Goal: Entertainment & Leisure: Consume media (video, audio)

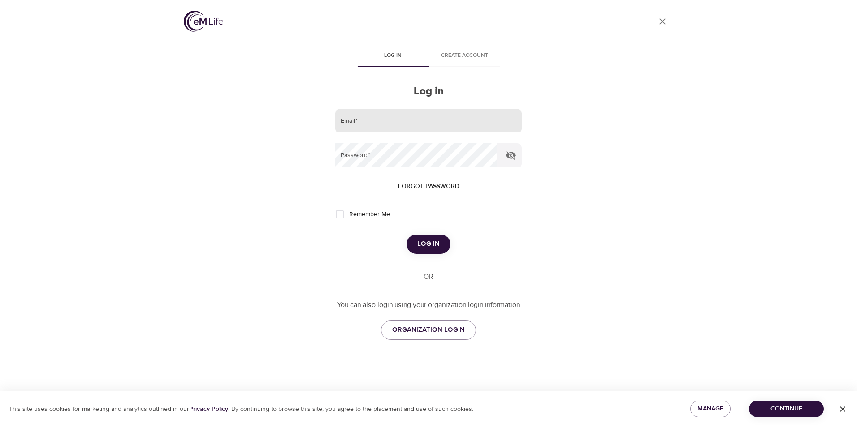
click at [377, 115] on input "email" at bounding box center [428, 121] width 186 height 24
type input "[PERSON_NAME][EMAIL_ADDRESS][PERSON_NAME][DOMAIN_NAME]"
click at [376, 168] on form "Email   * [PERSON_NAME][EMAIL_ADDRESS][PERSON_NAME][DOMAIN_NAME] Password   * F…" at bounding box center [428, 181] width 186 height 145
click at [437, 242] on span "Log in" at bounding box center [428, 244] width 22 height 12
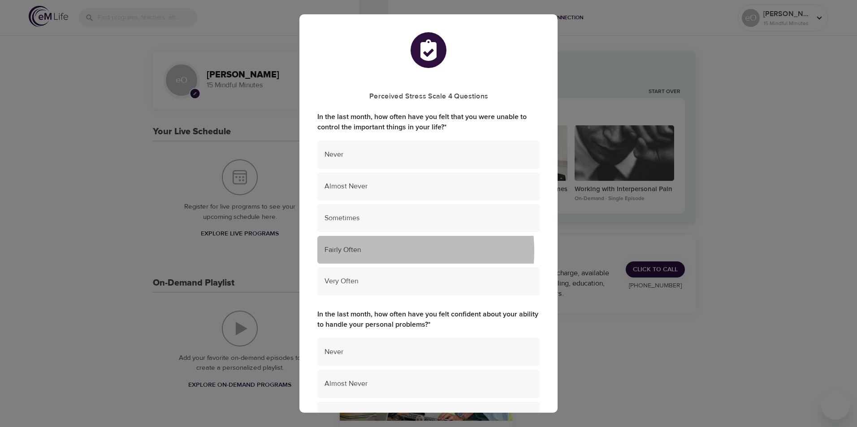
click at [363, 252] on span "Fairly Often" at bounding box center [428, 250] width 208 height 10
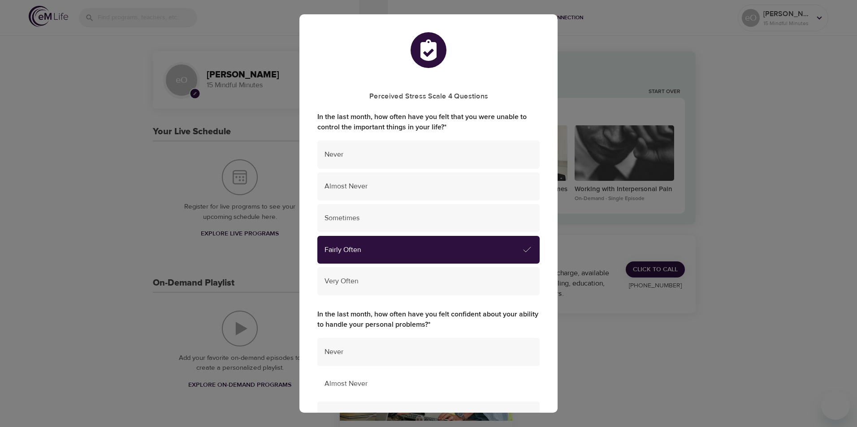
click at [356, 389] on span "Almost Never" at bounding box center [428, 384] width 208 height 10
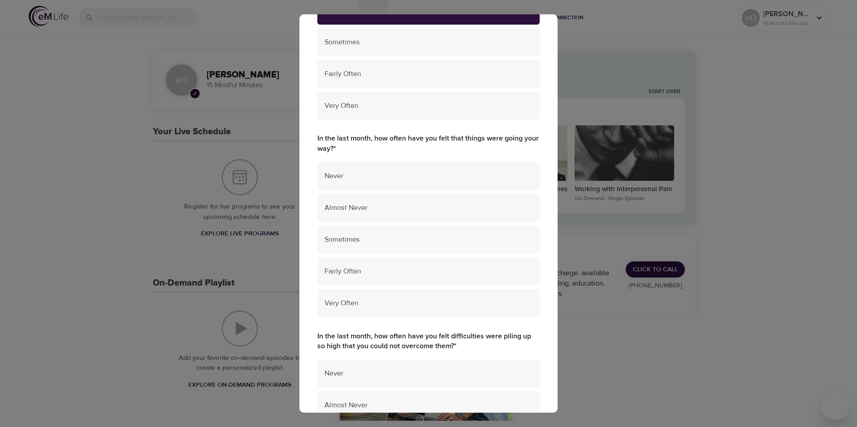
scroll to position [378, 0]
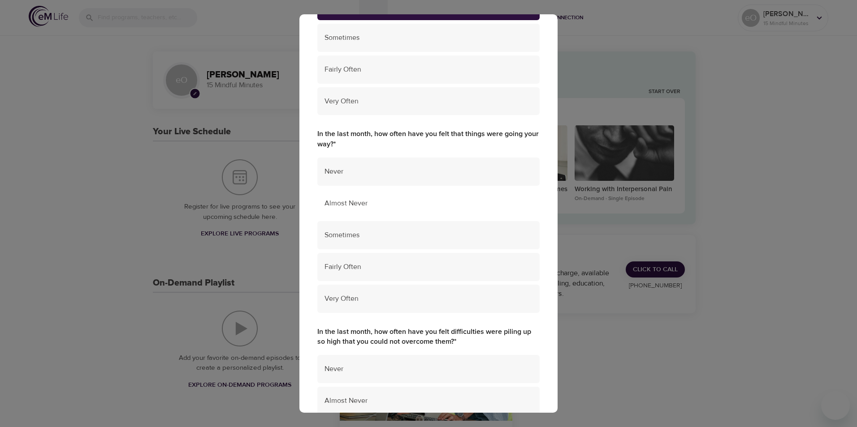
click at [340, 205] on span "Almost Never" at bounding box center [428, 203] width 208 height 10
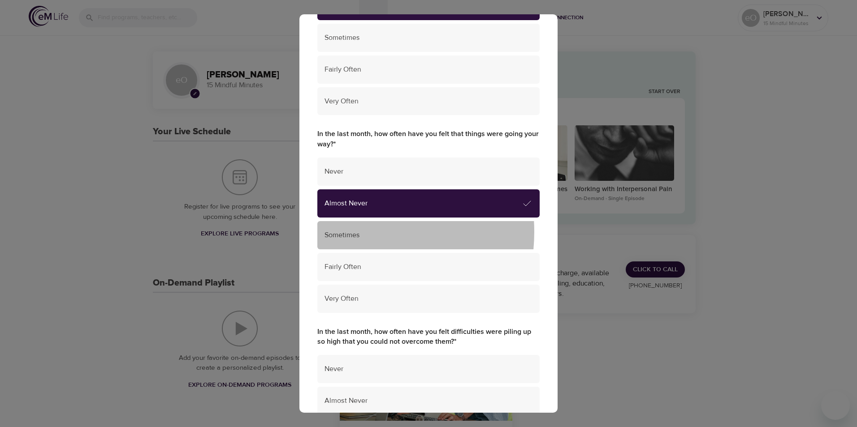
click at [347, 232] on span "Sometimes" at bounding box center [428, 235] width 208 height 10
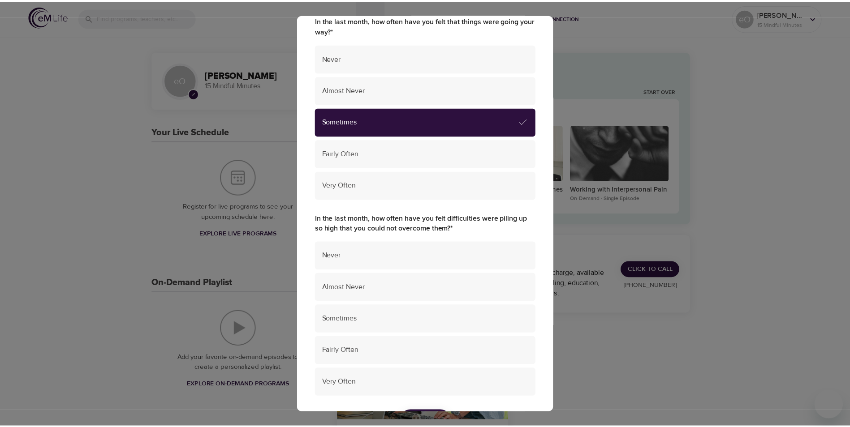
scroll to position [541, 0]
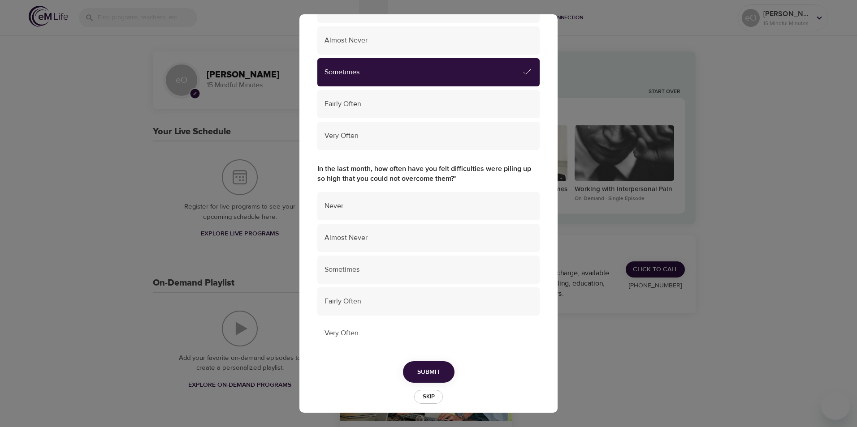
click at [339, 336] on span "Very Often" at bounding box center [428, 333] width 208 height 10
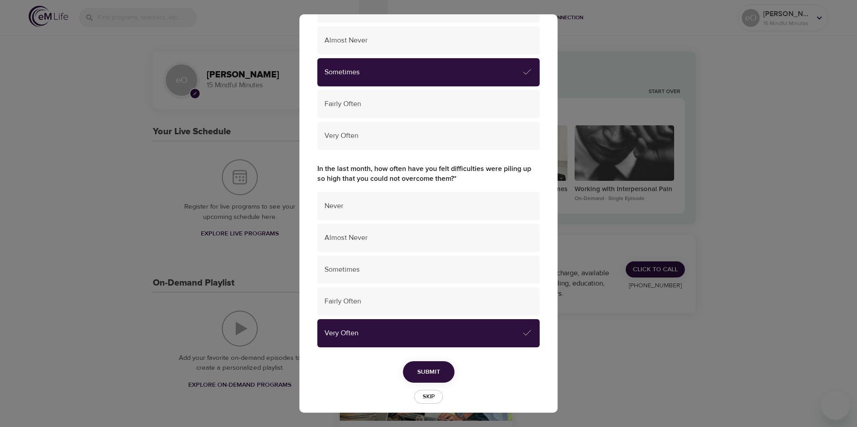
click at [427, 373] on span "Submit" at bounding box center [428, 372] width 23 height 11
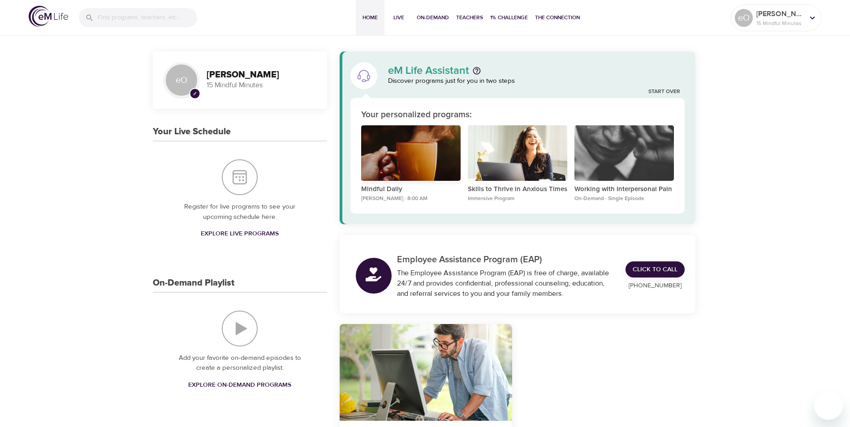
click at [404, 169] on div "Mindful Daily" at bounding box center [410, 153] width 99 height 56
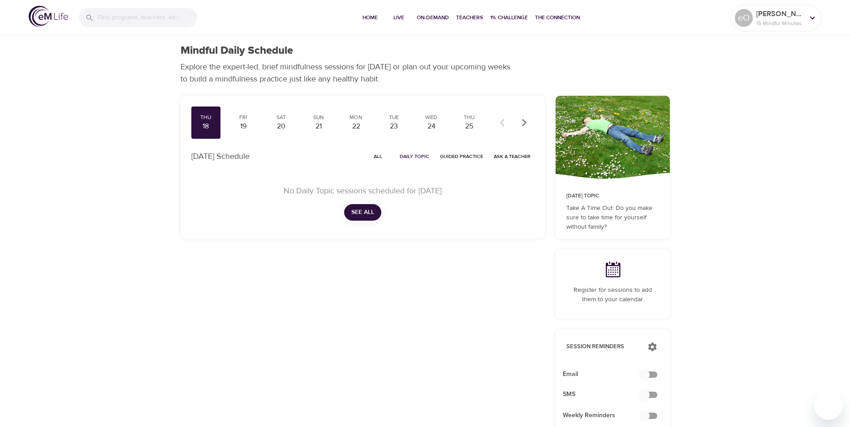
click at [210, 127] on div "18" at bounding box center [206, 126] width 22 height 10
click at [241, 120] on div "Fri" at bounding box center [243, 118] width 22 height 8
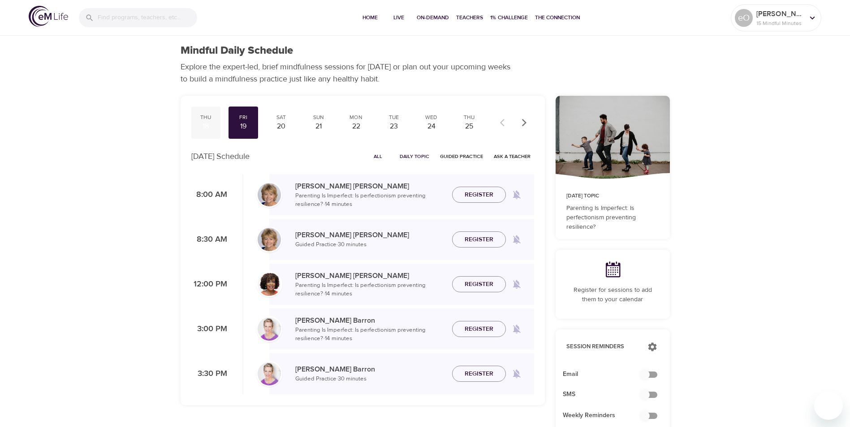
click at [194, 115] on div "Thu 18" at bounding box center [206, 123] width 30 height 32
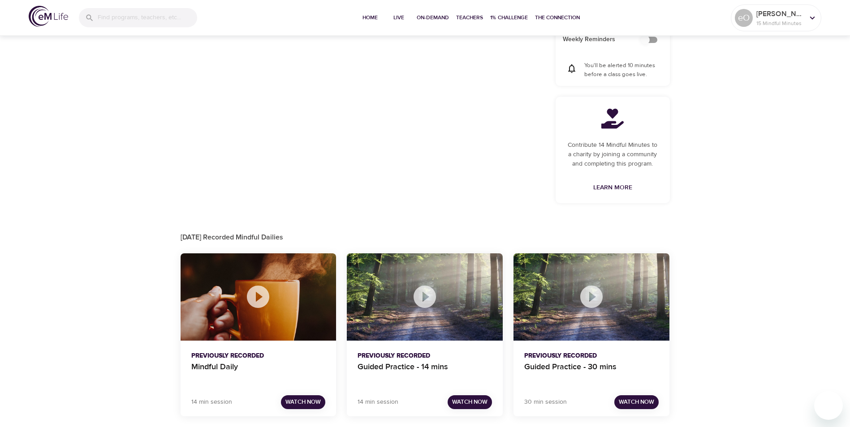
scroll to position [378, 0]
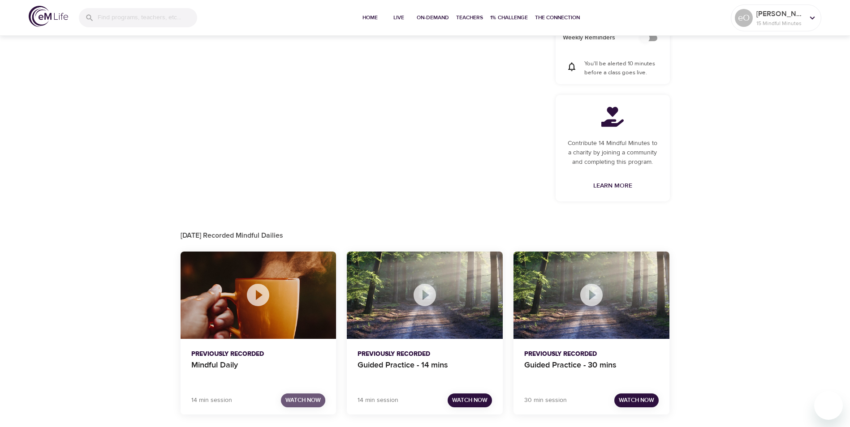
click at [309, 398] on span "Watch Now" at bounding box center [302, 401] width 35 height 10
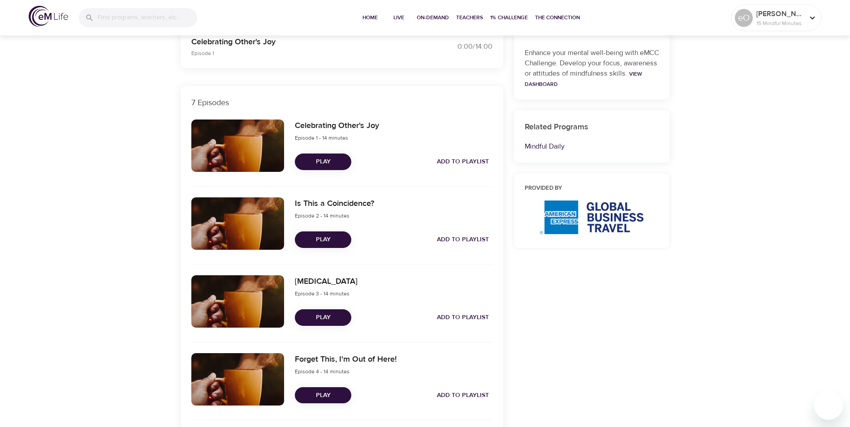
scroll to position [264, 0]
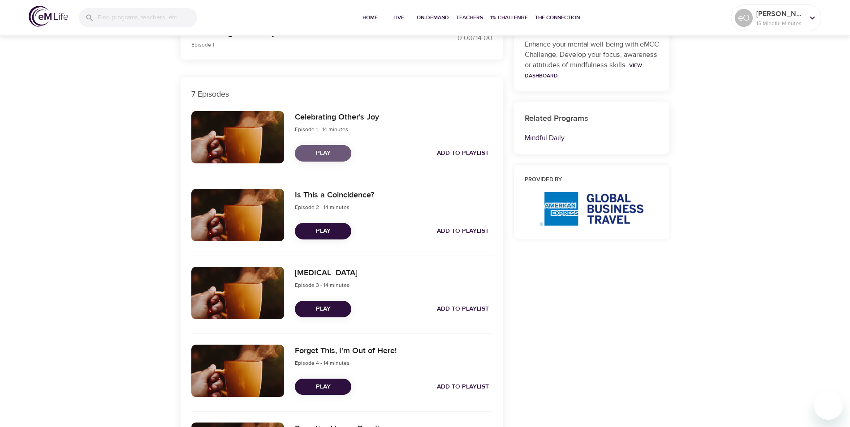
click at [330, 151] on span "Play" at bounding box center [323, 153] width 42 height 11
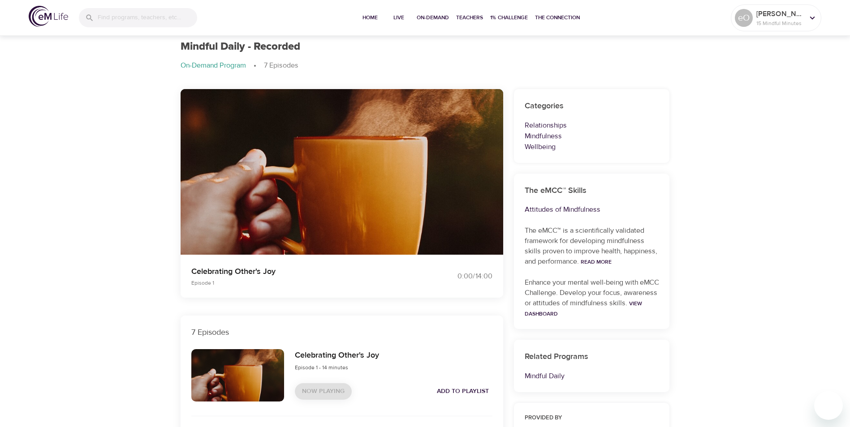
scroll to position [0, 0]
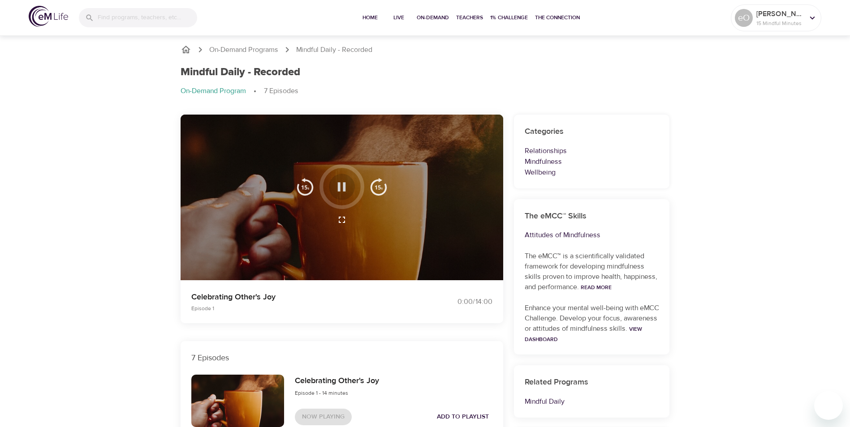
click at [341, 184] on icon "button" at bounding box center [342, 187] width 16 height 16
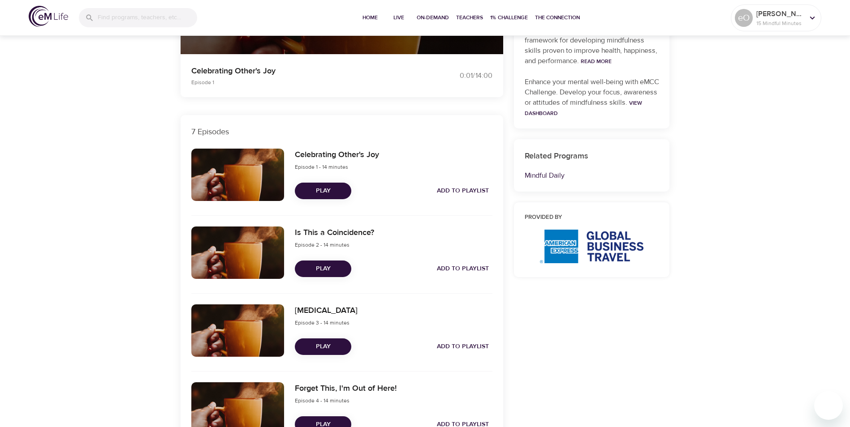
scroll to position [259, 0]
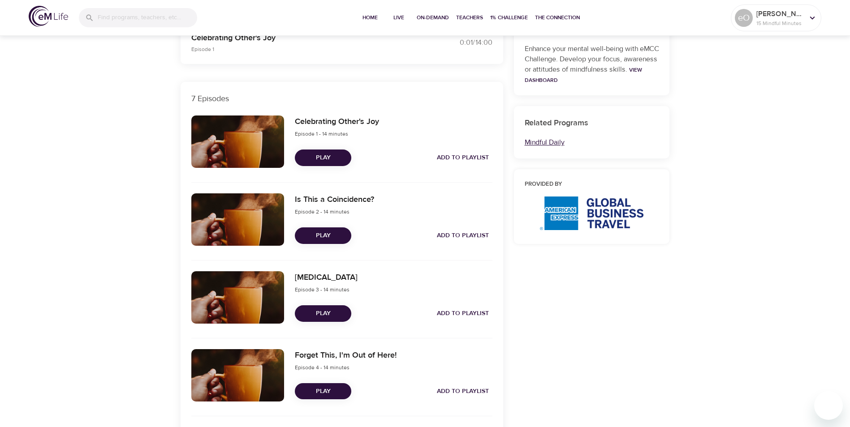
click at [551, 144] on link "Mindful Daily" at bounding box center [545, 142] width 40 height 9
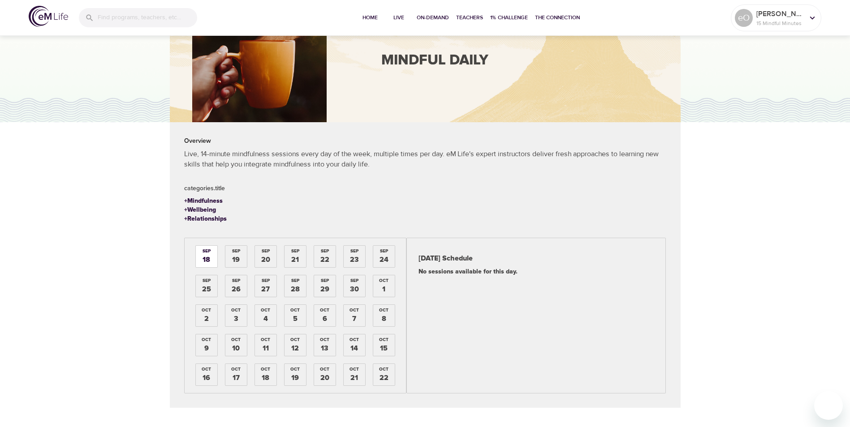
scroll to position [69, 0]
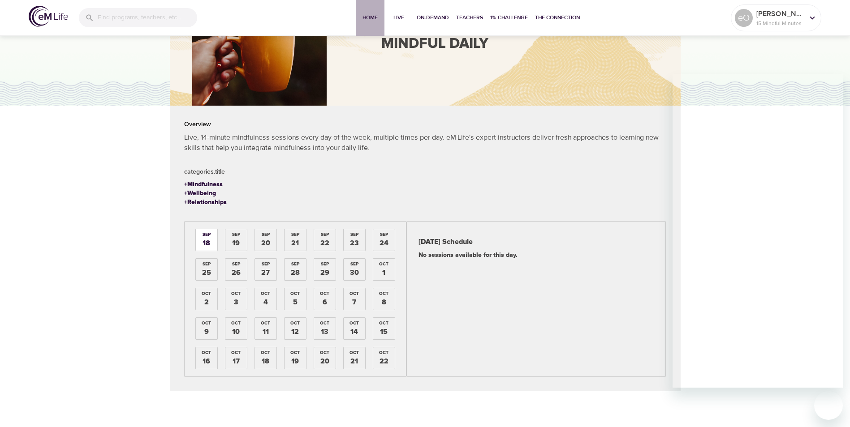
click at [368, 19] on span "Home" at bounding box center [370, 17] width 22 height 9
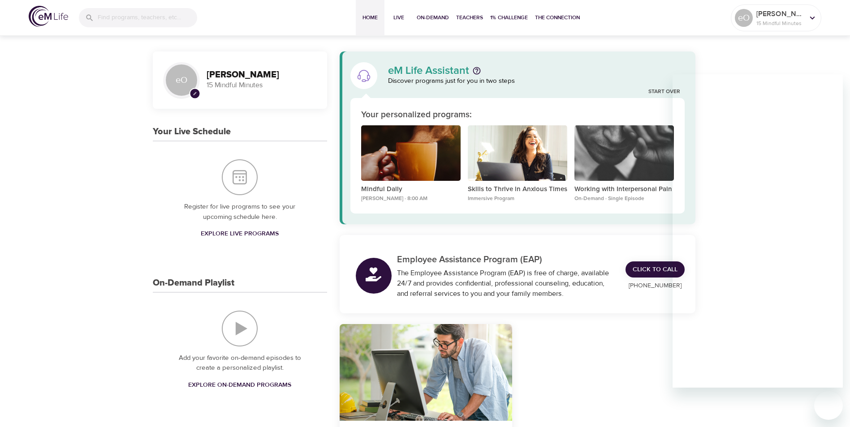
click at [525, 59] on div "eM Life Assistant Discover programs just for you in two steps" at bounding box center [517, 76] width 345 height 38
click at [220, 81] on p "15 Mindful Minutes" at bounding box center [262, 85] width 110 height 10
click at [811, 18] on icon at bounding box center [812, 17] width 5 height 3
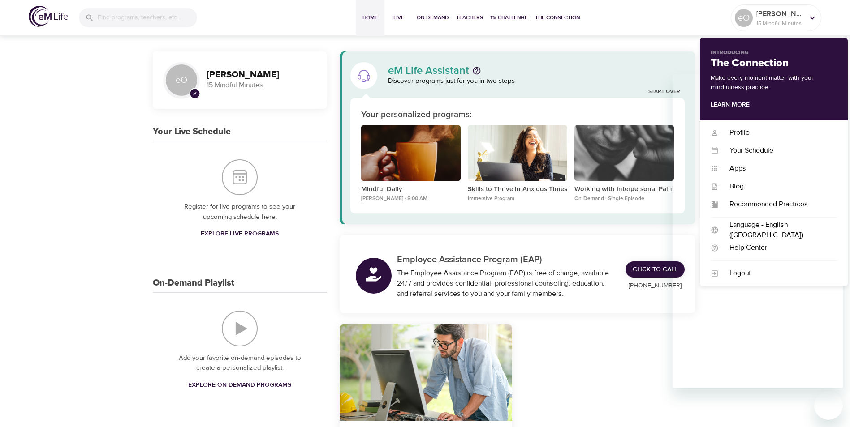
click at [206, 29] on div at bounding box center [138, 18] width 140 height 34
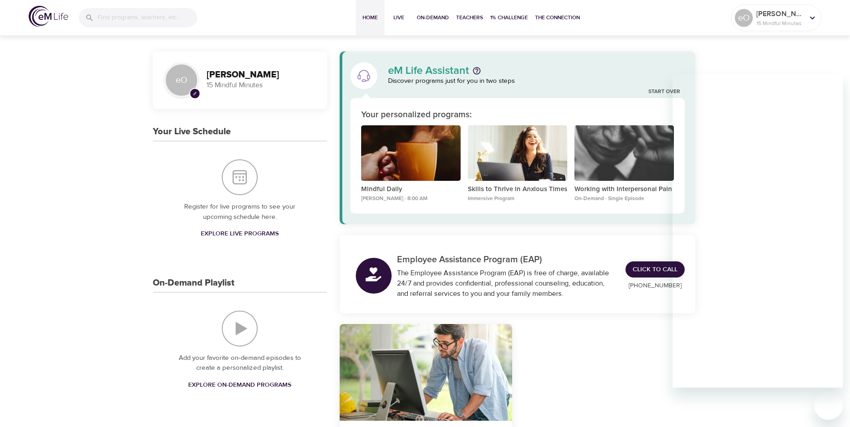
click at [601, 370] on div at bounding box center [608, 432] width 183 height 226
click at [371, 16] on span "Home" at bounding box center [370, 17] width 22 height 9
click at [371, 17] on span "Home" at bounding box center [370, 17] width 22 height 9
click at [627, 20] on div "Home Live On-Demand Teachers 1% Challenge The Connection" at bounding box center [469, 18] width 523 height 36
click at [611, 86] on p "Discover programs just for you in two steps" at bounding box center [536, 81] width 297 height 10
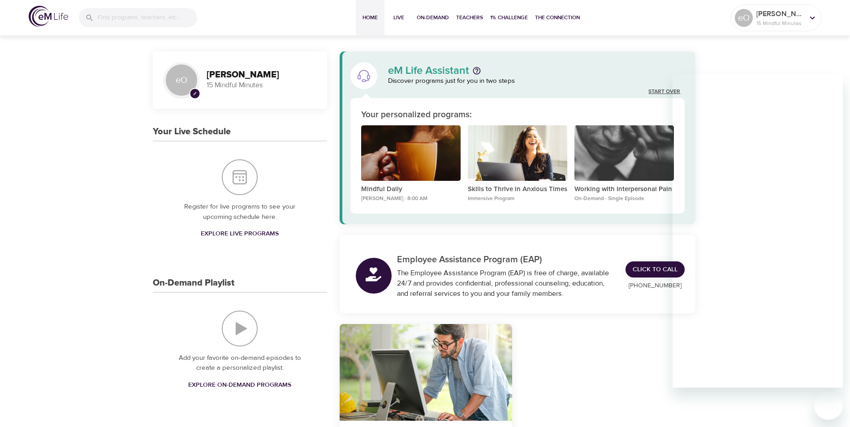
click at [659, 91] on link "Start Over" at bounding box center [664, 92] width 32 height 8
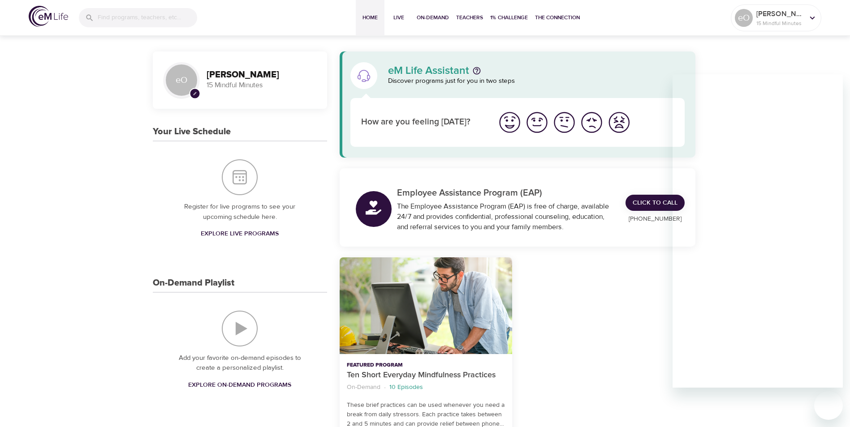
click at [564, 124] on img "I'm feeling ok" at bounding box center [564, 122] width 25 height 25
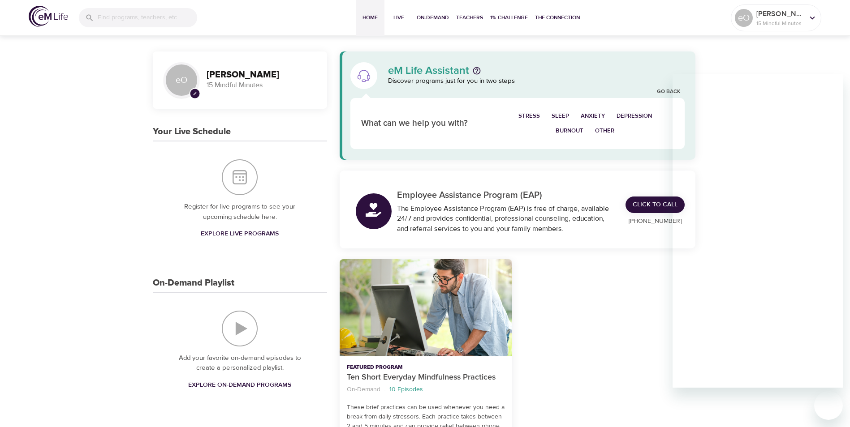
click at [591, 112] on span "Anxiety" at bounding box center [593, 116] width 24 height 10
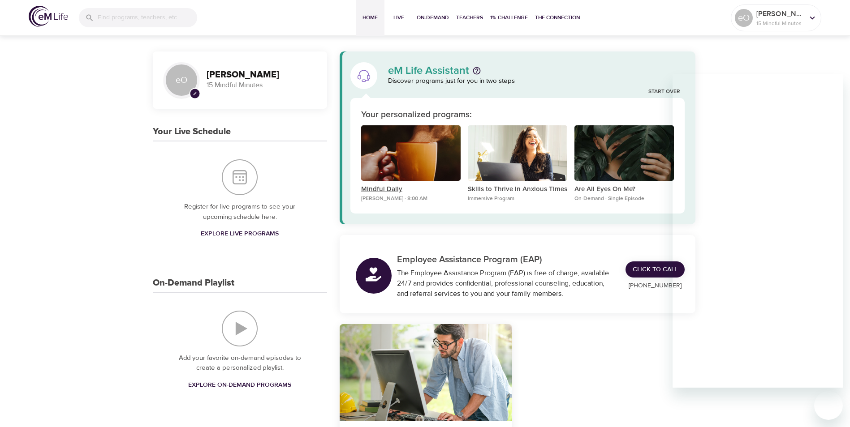
click at [387, 187] on p "Mindful Daily" at bounding box center [410, 190] width 99 height 10
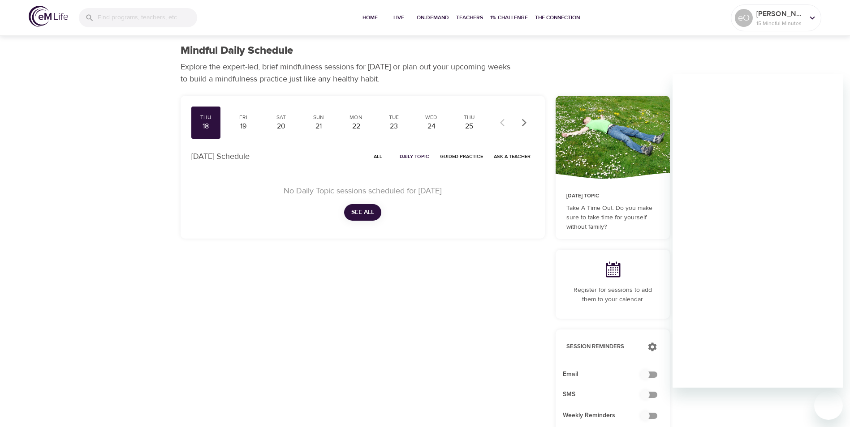
click at [204, 125] on div "18" at bounding box center [206, 126] width 22 height 10
click at [197, 124] on div "18" at bounding box center [206, 126] width 22 height 10
click at [241, 134] on div "Fri 19" at bounding box center [243, 123] width 30 height 32
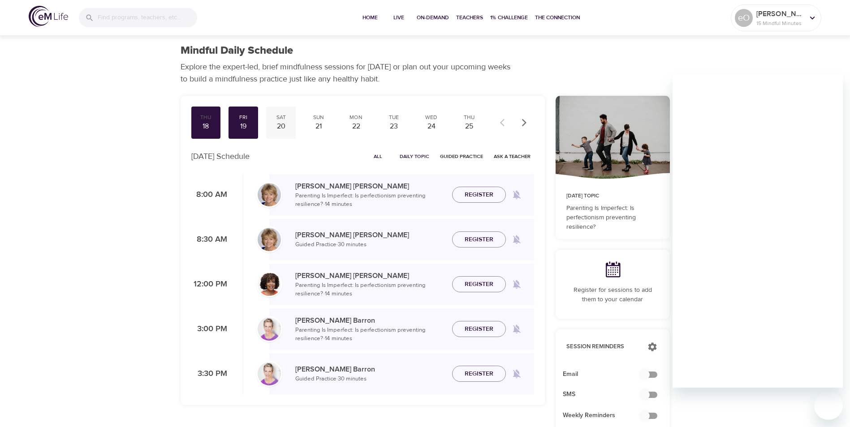
click at [286, 119] on div "Sat" at bounding box center [281, 118] width 22 height 8
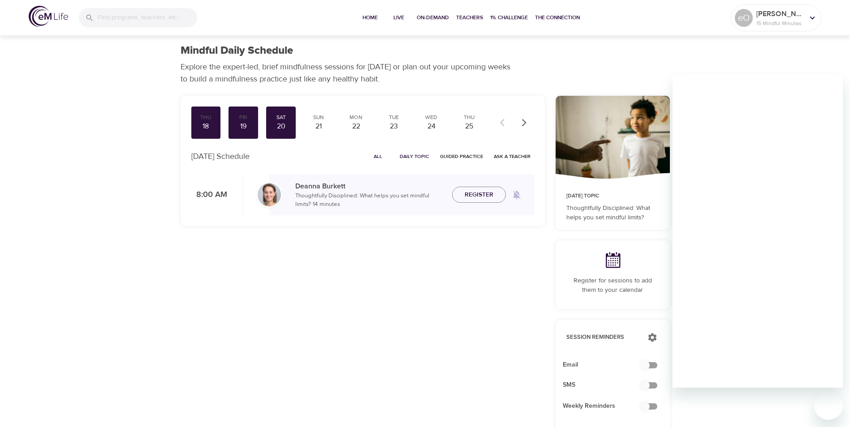
click at [297, 220] on div "Thu 18 Fri 19 Sat 20 Sun 21 Mon 22 Tue 23 Wed 24 Thu 25 Fri 26 Sat 27 Sun 28 Mo…" at bounding box center [363, 161] width 364 height 130
click at [503, 16] on span "1% Challenge" at bounding box center [509, 17] width 38 height 9
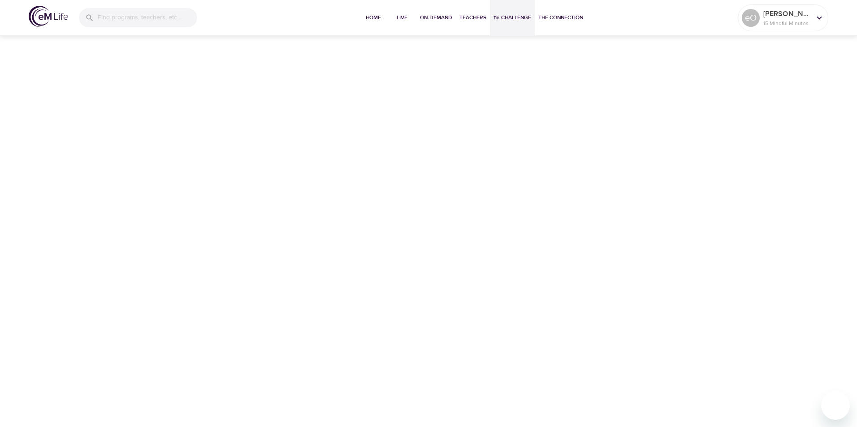
click at [243, 208] on div "Home Live On-Demand Teachers 1% Challenge The Connection [PERSON_NAME] 15 Mindf…" at bounding box center [428, 213] width 857 height 427
click at [371, 17] on span "Home" at bounding box center [373, 17] width 22 height 9
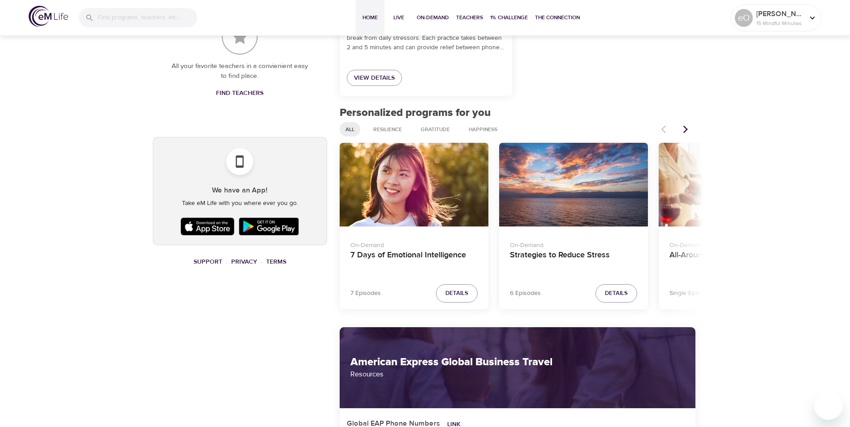
scroll to position [468, 0]
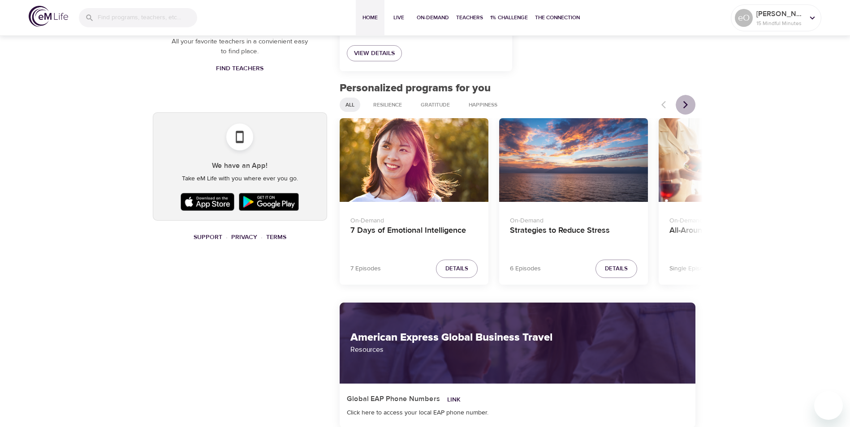
click at [682, 106] on icon "Next items" at bounding box center [685, 104] width 9 height 9
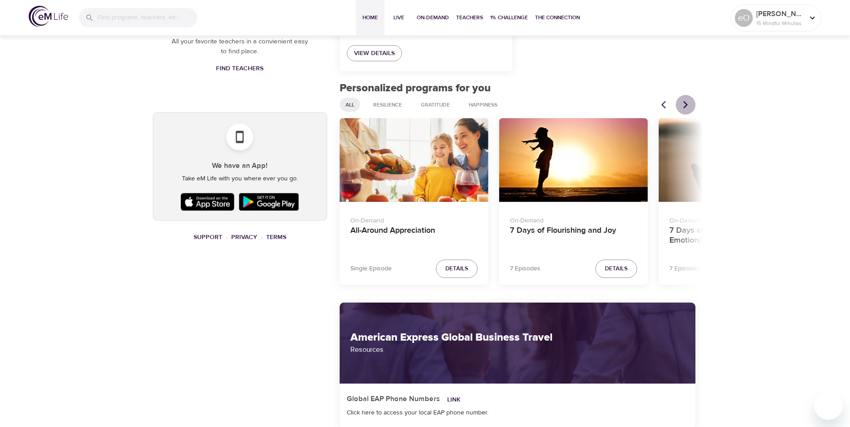
click at [682, 106] on icon "Next items" at bounding box center [685, 104] width 9 height 9
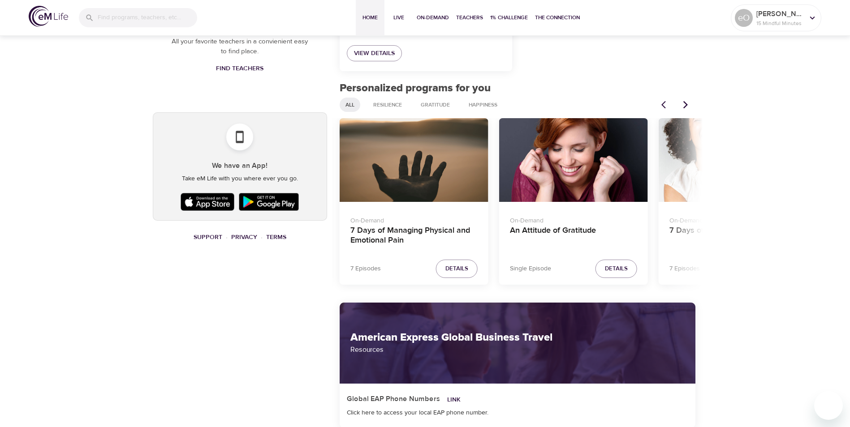
click at [685, 103] on icon "Next items" at bounding box center [685, 105] width 4 height 8
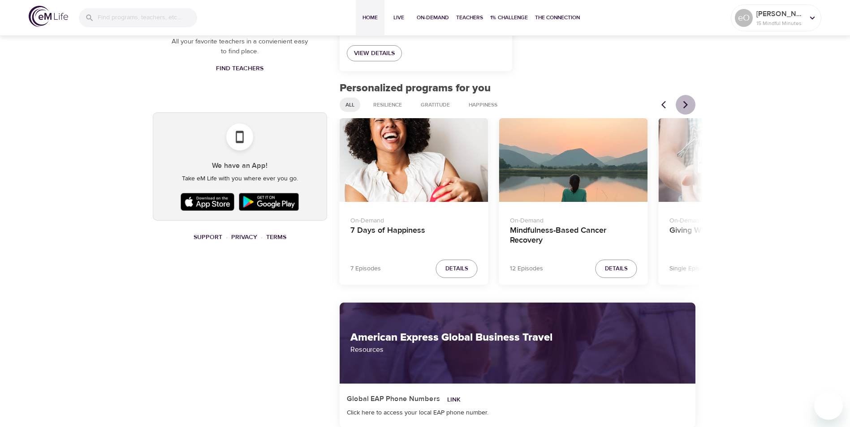
click at [685, 103] on icon "Next items" at bounding box center [685, 105] width 4 height 8
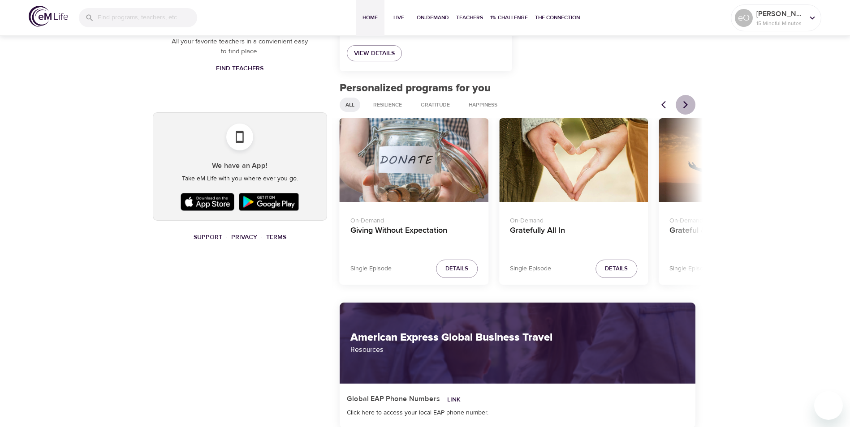
click at [685, 103] on icon "Next items" at bounding box center [685, 105] width 4 height 8
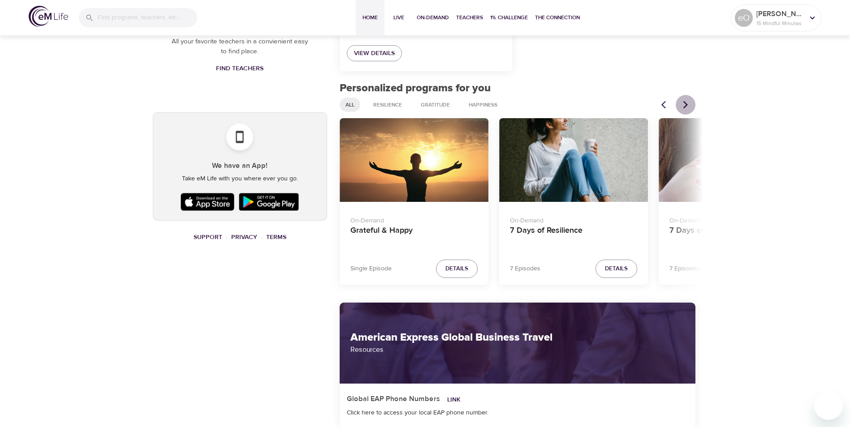
click at [685, 103] on icon "Next items" at bounding box center [685, 105] width 4 height 8
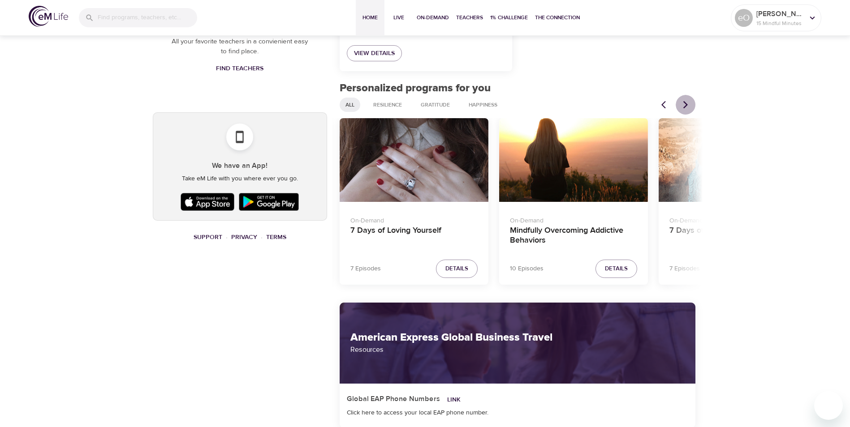
click at [685, 103] on icon "Next items" at bounding box center [685, 105] width 4 height 8
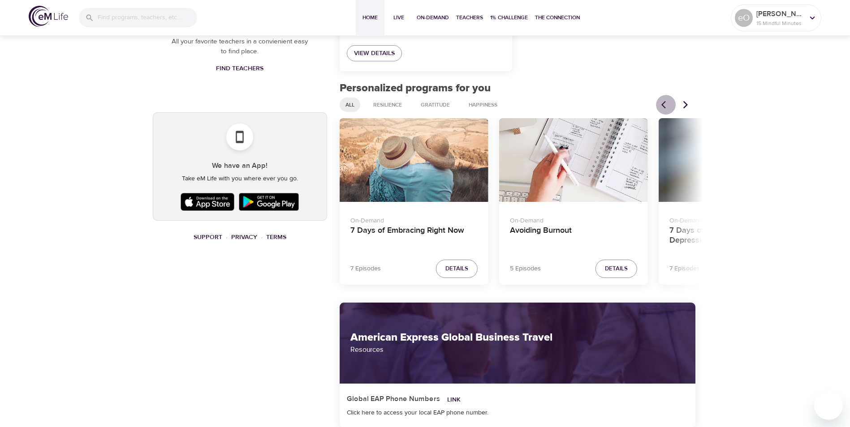
click at [664, 101] on icon "Previous items" at bounding box center [665, 104] width 9 height 9
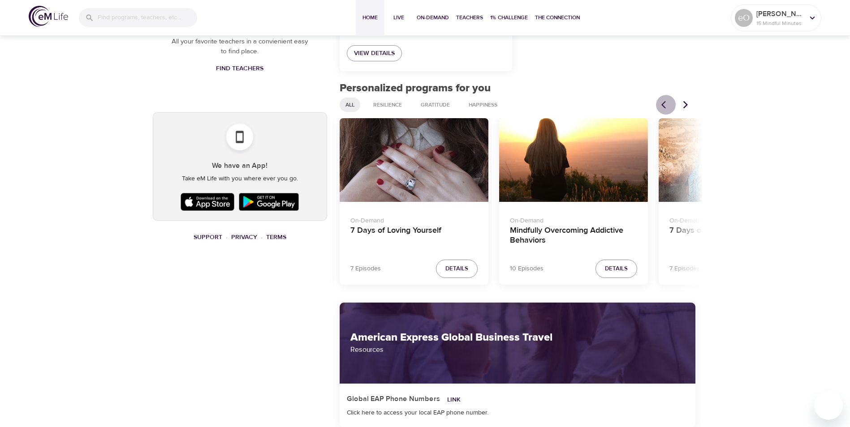
click at [664, 101] on icon "Previous items" at bounding box center [665, 104] width 9 height 9
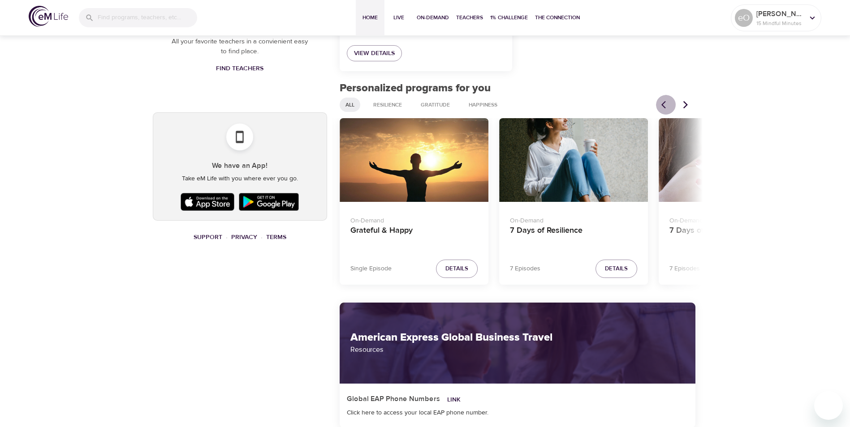
click at [664, 101] on icon "Previous items" at bounding box center [665, 104] width 9 height 9
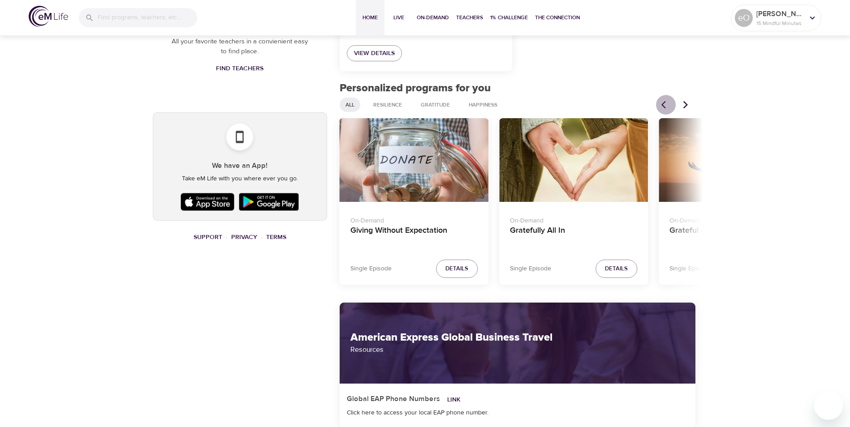
click at [664, 101] on icon "Previous items" at bounding box center [665, 104] width 9 height 9
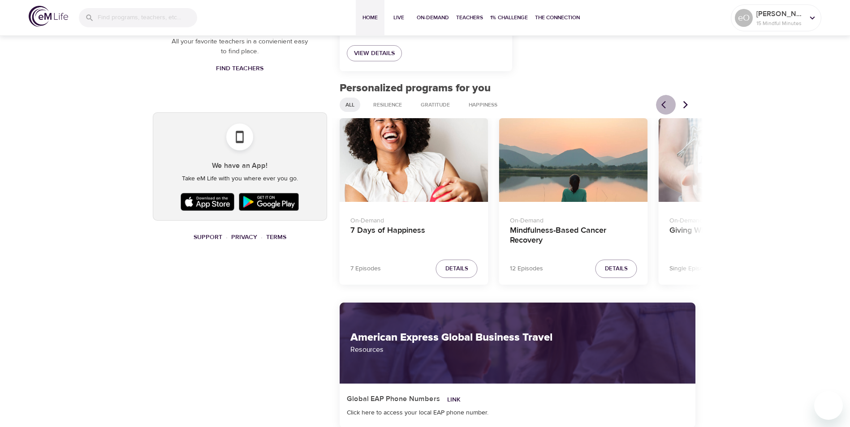
click at [664, 101] on icon "Previous items" at bounding box center [665, 104] width 9 height 9
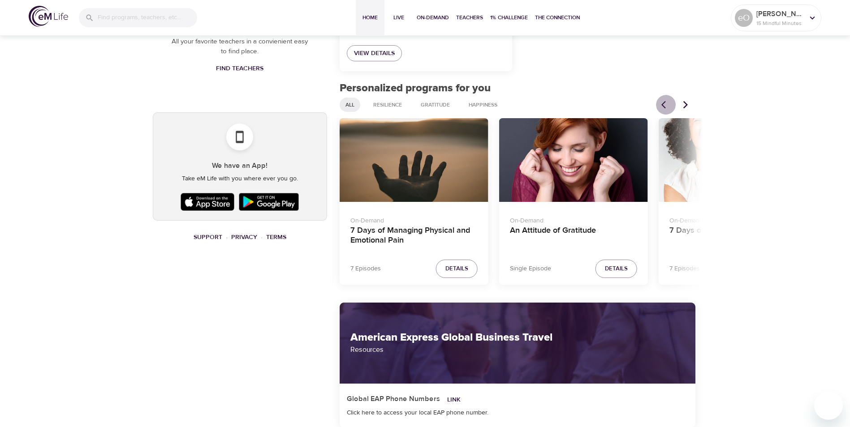
click at [664, 101] on icon "Previous items" at bounding box center [665, 104] width 9 height 9
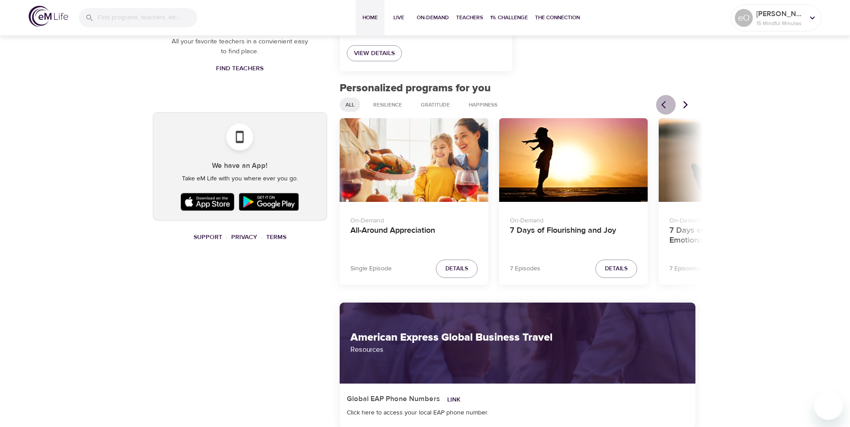
click at [664, 101] on icon "Previous items" at bounding box center [665, 104] width 9 height 9
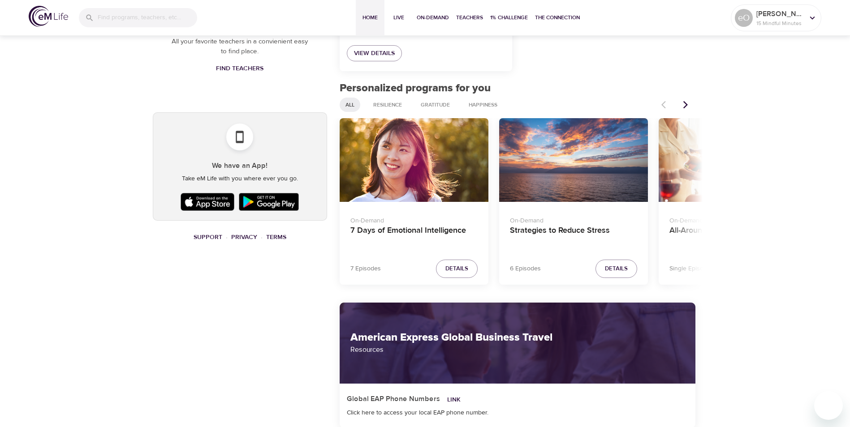
click at [664, 101] on div at bounding box center [675, 105] width 39 height 20
click at [544, 230] on h4 "Strategies to Reduce Stress" at bounding box center [573, 237] width 127 height 22
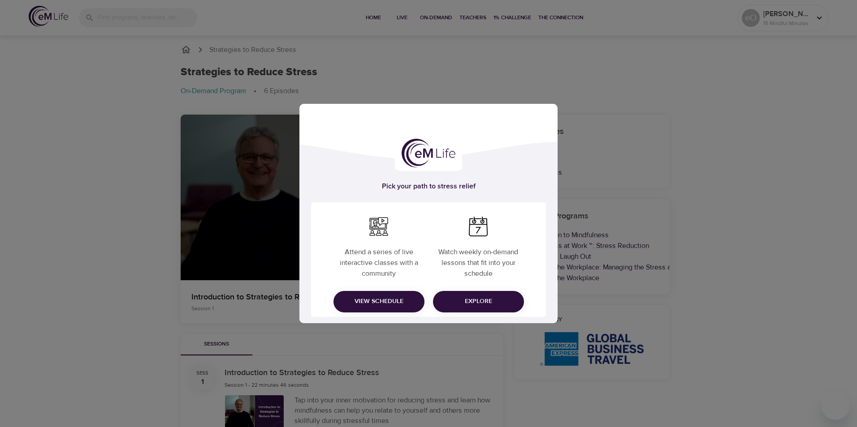
click at [33, 224] on div "Pick your path to stress relief Attend a series of live interactive classes wit…" at bounding box center [428, 213] width 857 height 427
drag, startPoint x: 169, startPoint y: 79, endPoint x: 214, endPoint y: 62, distance: 47.7
click at [169, 79] on div "Pick your path to stress relief Attend a series of live interactive classes wit…" at bounding box center [428, 213] width 857 height 427
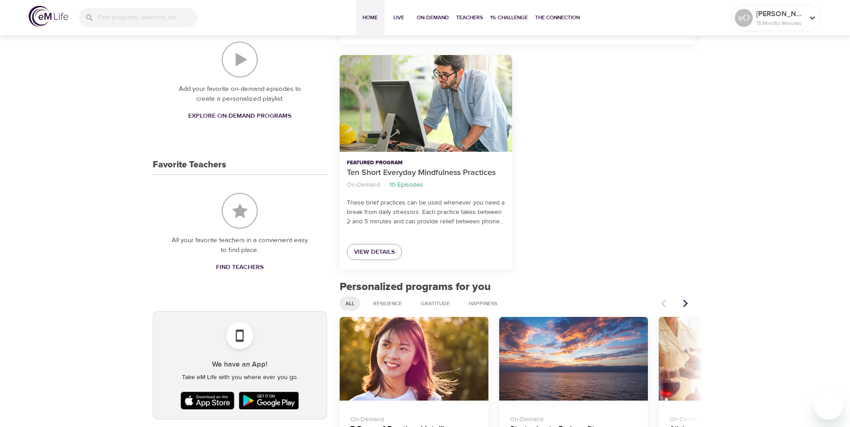
scroll to position [302, 0]
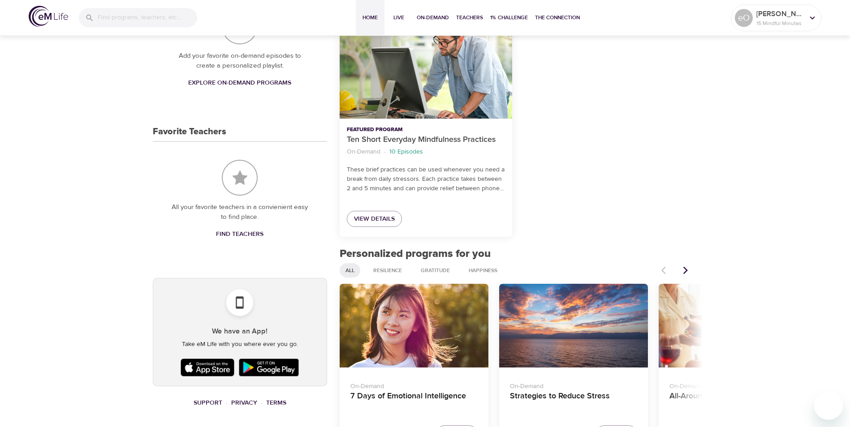
click at [372, 347] on div "7 Days of Emotional Intelligence" at bounding box center [414, 326] width 149 height 84
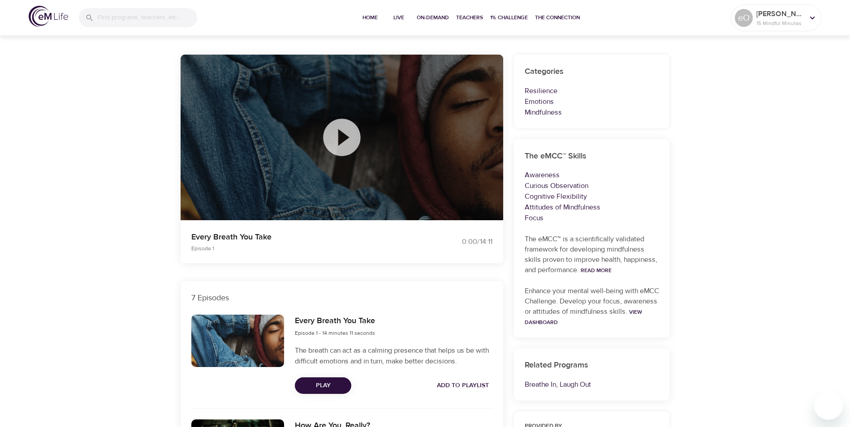
scroll to position [100, 0]
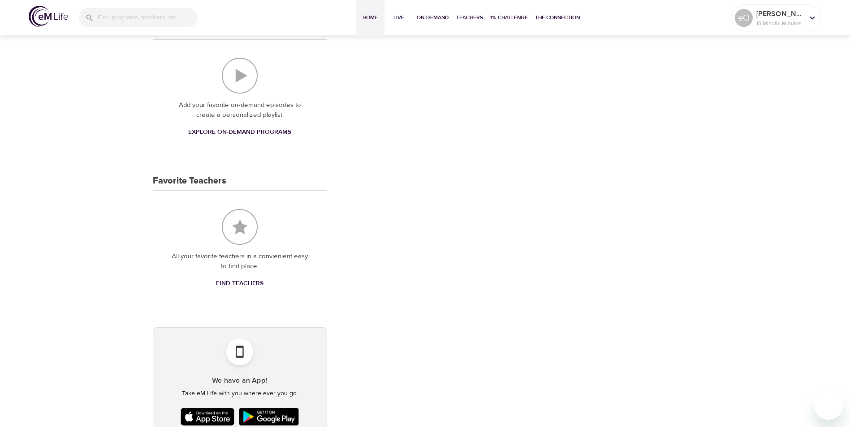
scroll to position [302, 0]
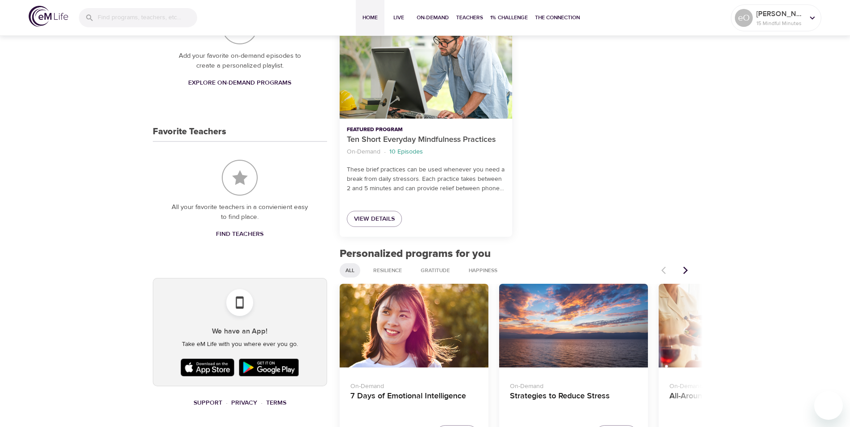
click at [685, 272] on icon "Next items" at bounding box center [685, 271] width 4 height 8
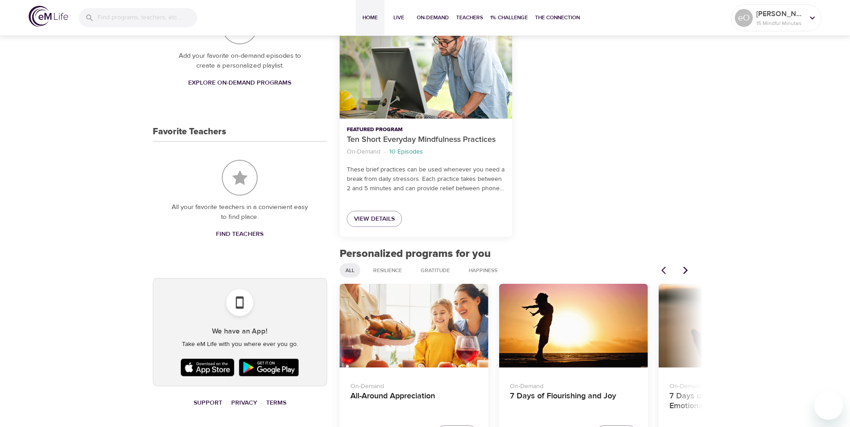
click at [588, 343] on div "7 Days of Flourishing and Joy" at bounding box center [573, 326] width 149 height 84
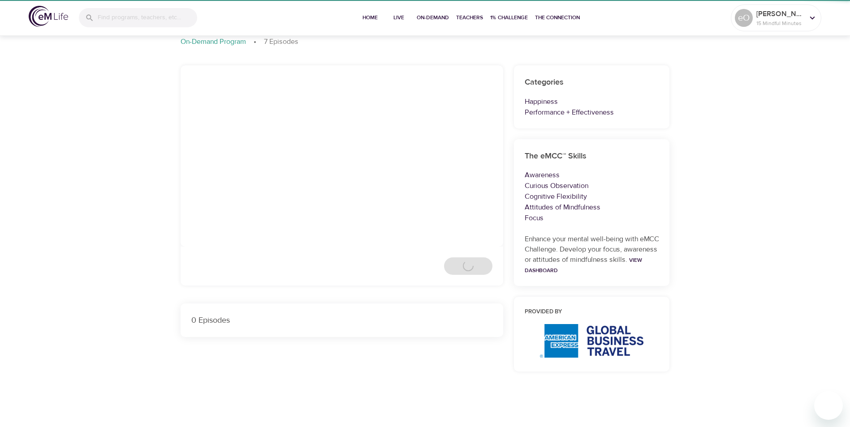
scroll to position [302, 0]
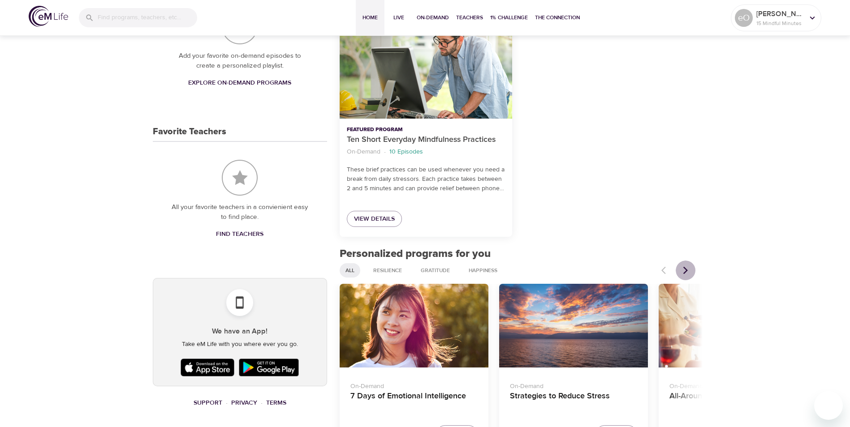
click at [686, 269] on icon "Next items" at bounding box center [685, 271] width 4 height 8
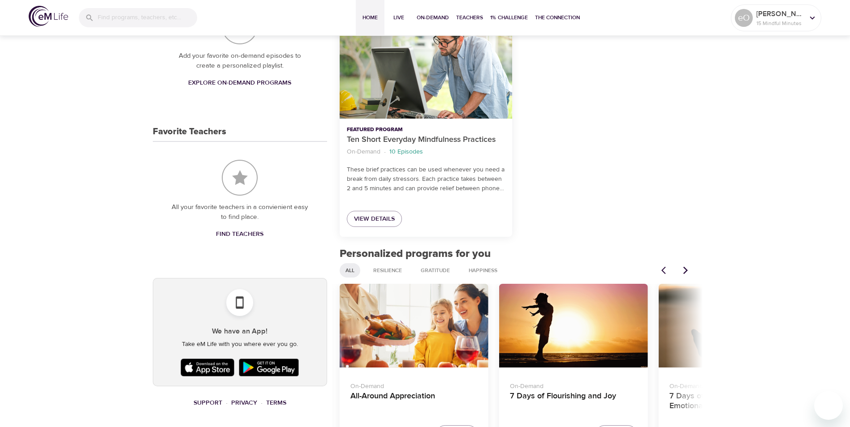
click at [582, 359] on div "7 Days of Flourishing and Joy" at bounding box center [573, 326] width 149 height 84
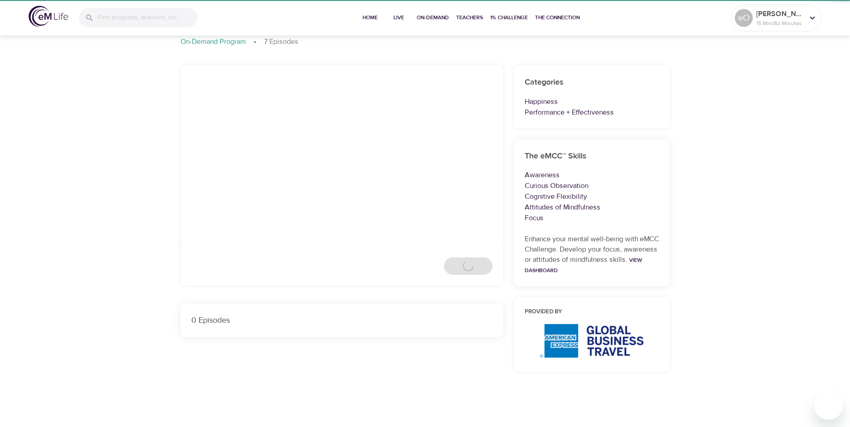
scroll to position [302, 0]
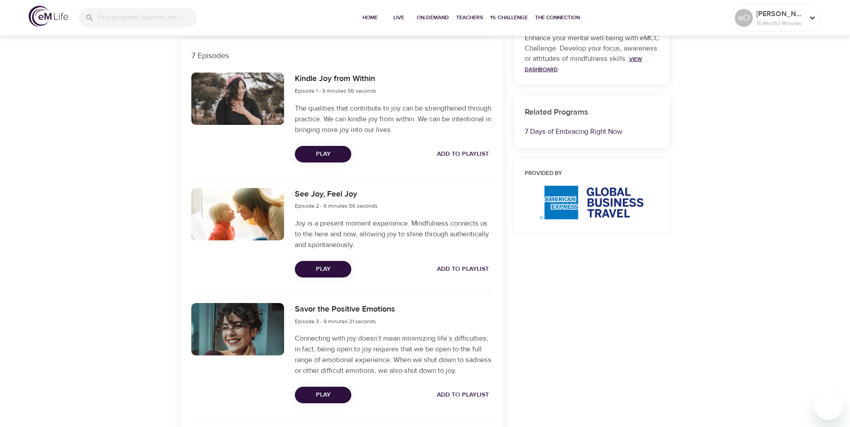
click at [571, 68] on link "View Dashboard" at bounding box center [583, 64] width 117 height 17
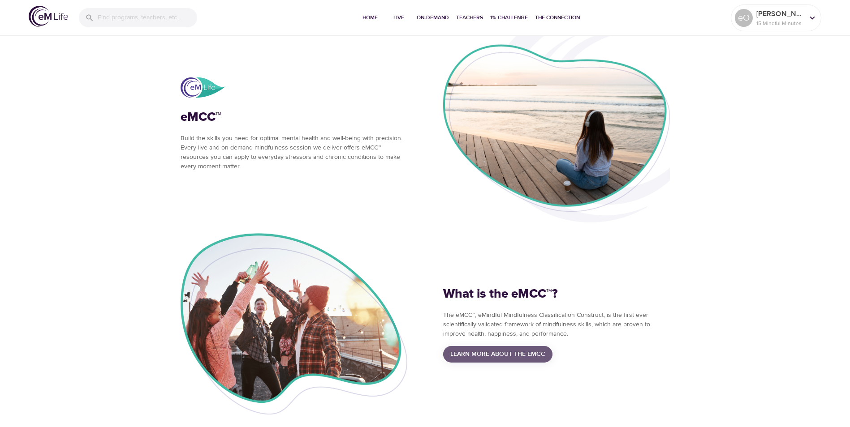
click at [491, 355] on span "Learn More About the eMCC" at bounding box center [497, 354] width 95 height 11
click at [672, 315] on div "What is the eMCC™? The eMCC™, eMindful Mindfulness Classification Construct, is…" at bounding box center [556, 324] width 263 height 114
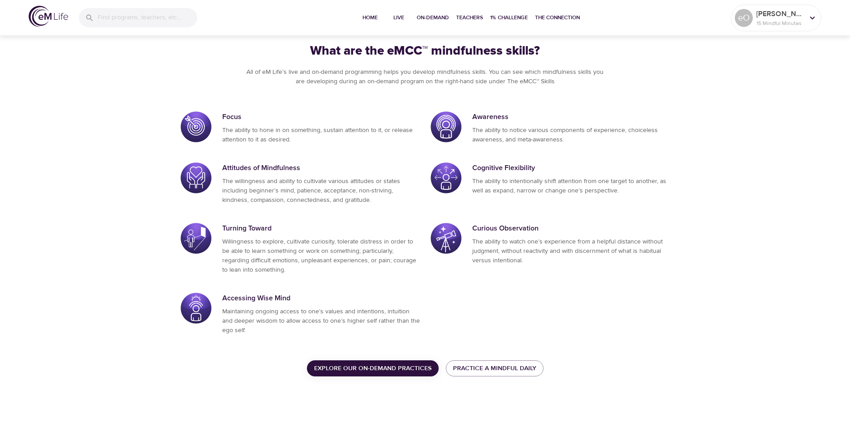
scroll to position [414, 0]
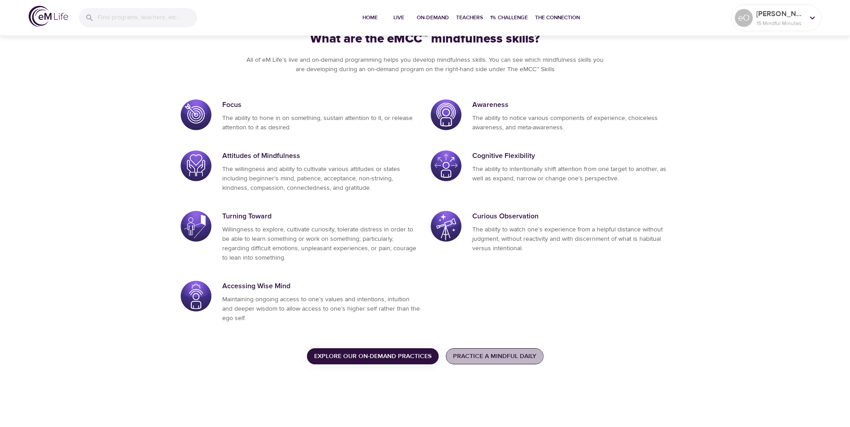
click at [487, 356] on span "Practice a Mindful Daily" at bounding box center [494, 356] width 83 height 11
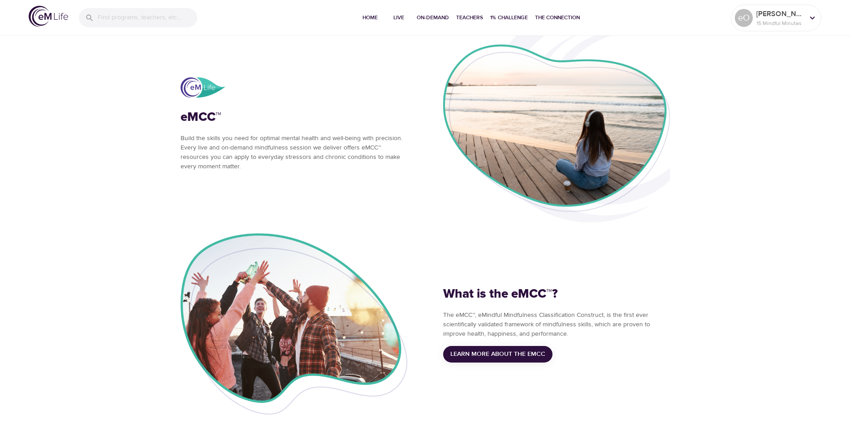
scroll to position [414, 0]
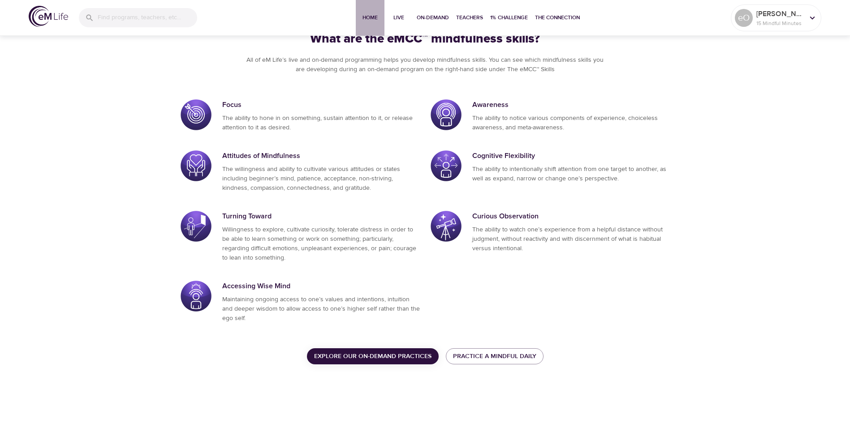
click at [375, 15] on span "Home" at bounding box center [370, 17] width 22 height 9
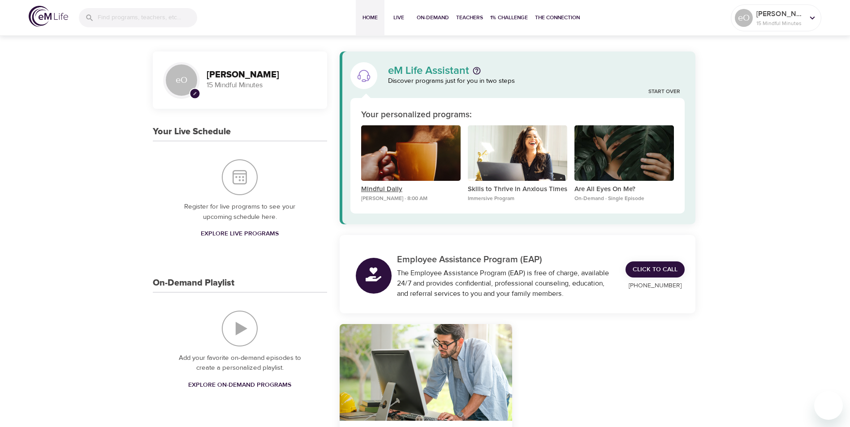
click at [380, 187] on p "Mindful Daily" at bounding box center [410, 190] width 99 height 10
click at [507, 188] on p "Skills to Thrive in Anxious Times" at bounding box center [517, 190] width 99 height 10
click at [666, 89] on link "Start Over" at bounding box center [664, 92] width 32 height 8
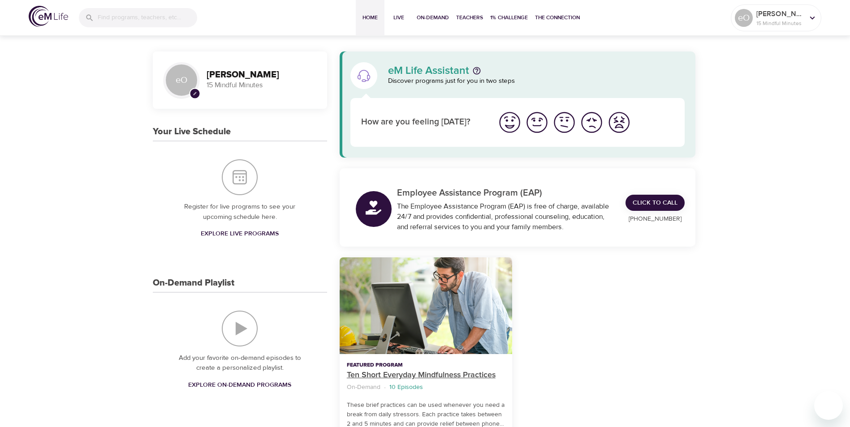
click at [481, 372] on p "Ten Short Everyday Mindfulness Practices" at bounding box center [426, 376] width 158 height 12
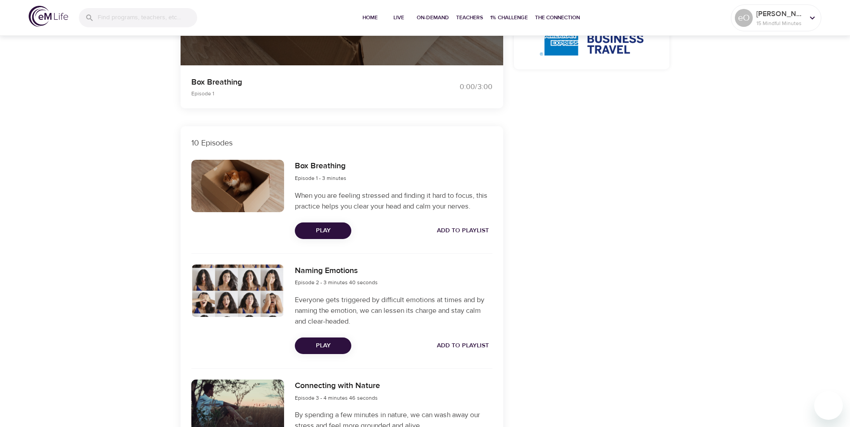
scroll to position [213, 0]
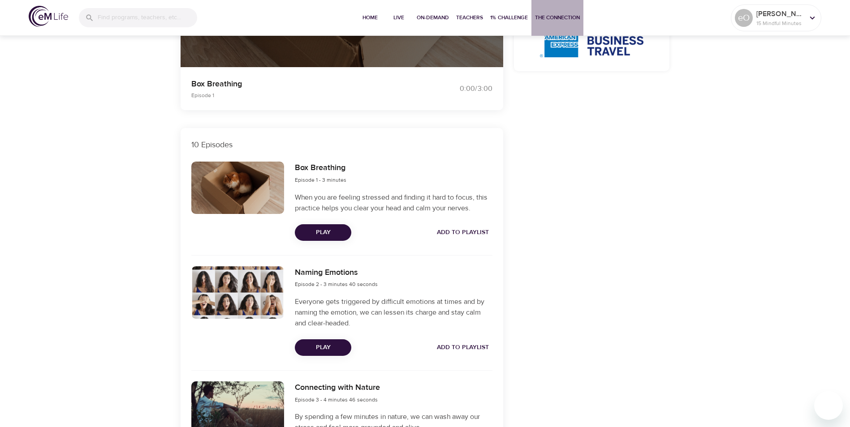
click at [559, 16] on span "The Connection" at bounding box center [557, 17] width 45 height 9
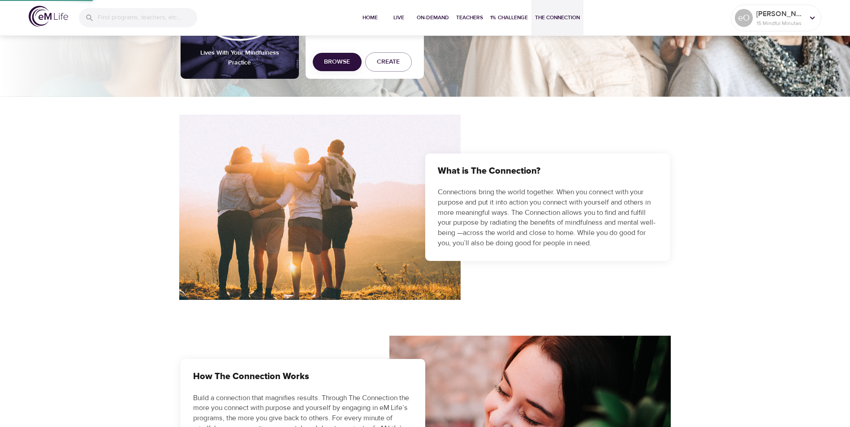
scroll to position [4, 0]
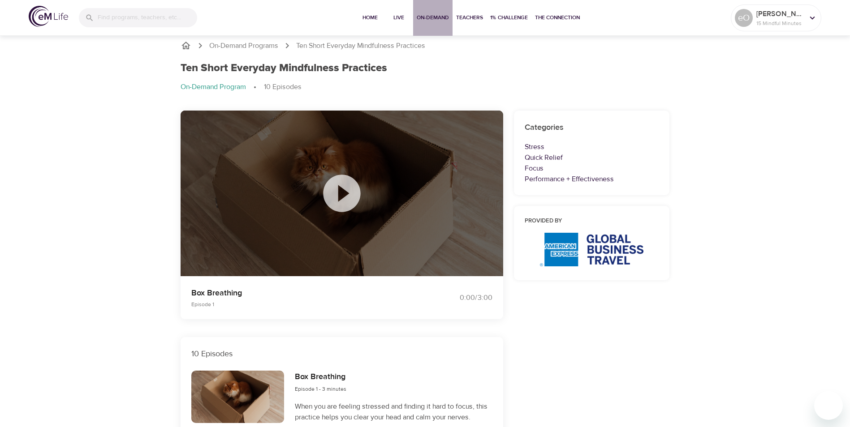
click at [429, 18] on span "On-Demand" at bounding box center [433, 17] width 32 height 9
